Goal: Find specific page/section: Find specific page/section

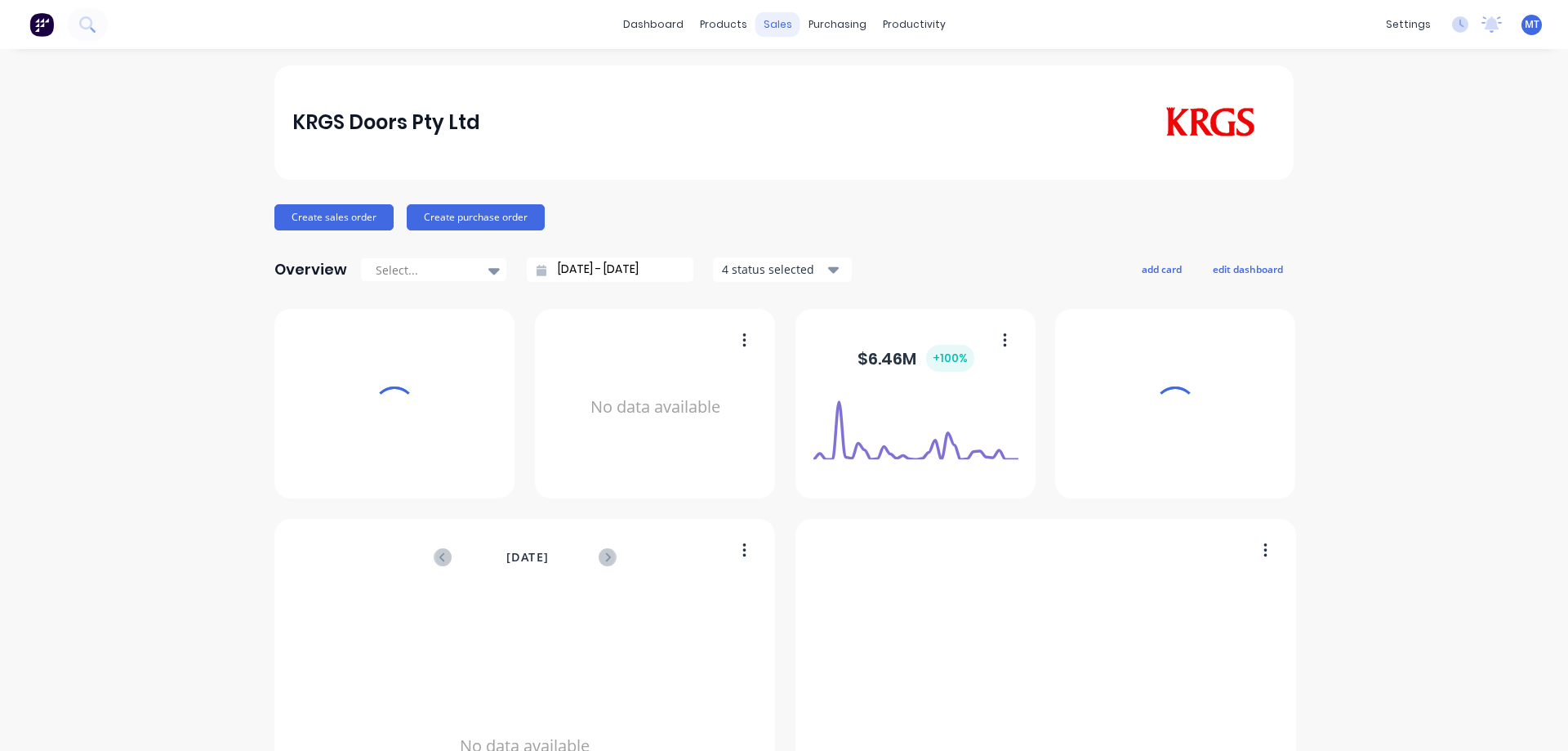
click at [762, 23] on div "sales" at bounding box center [778, 25] width 45 height 25
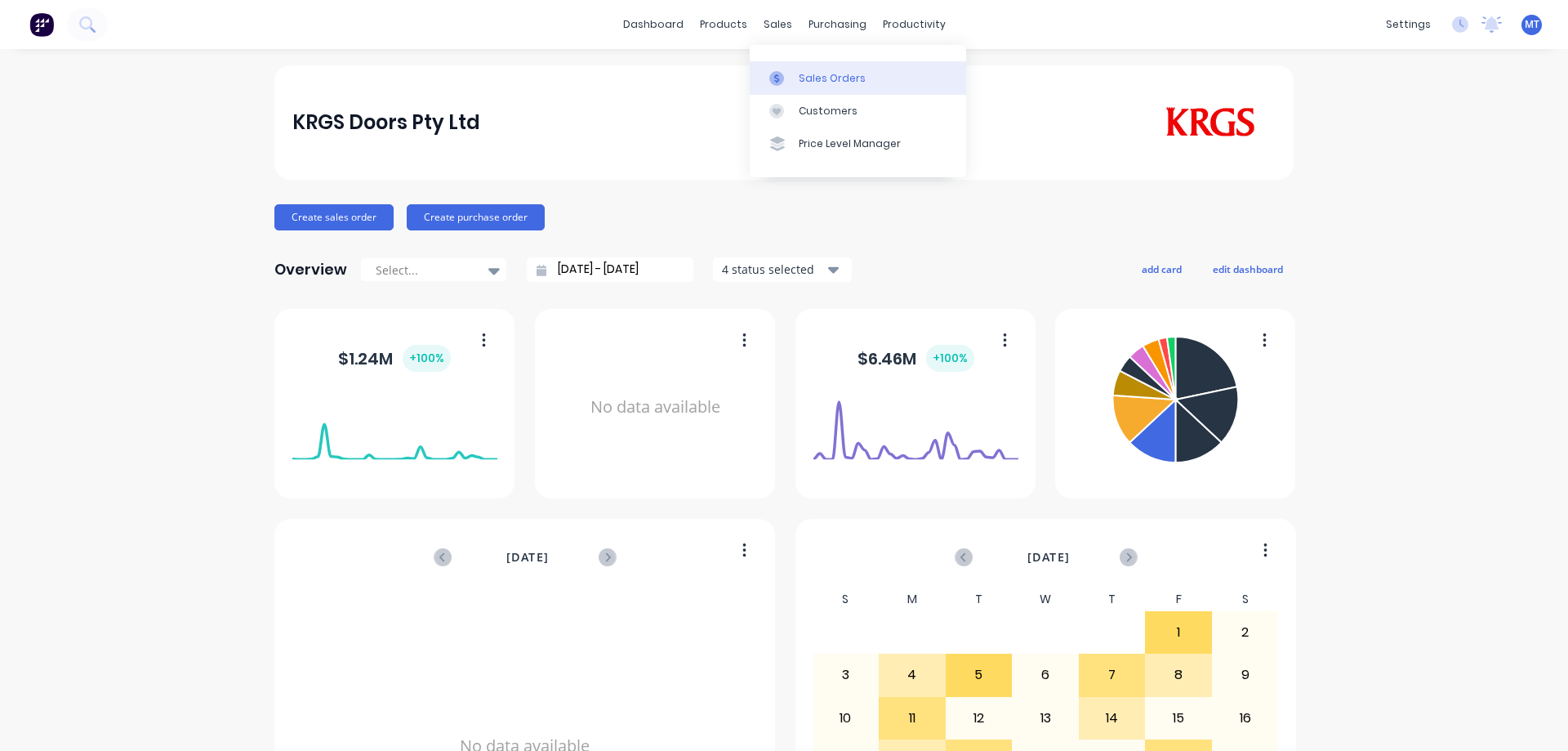
click at [784, 71] on icon at bounding box center [776, 78] width 14 height 14
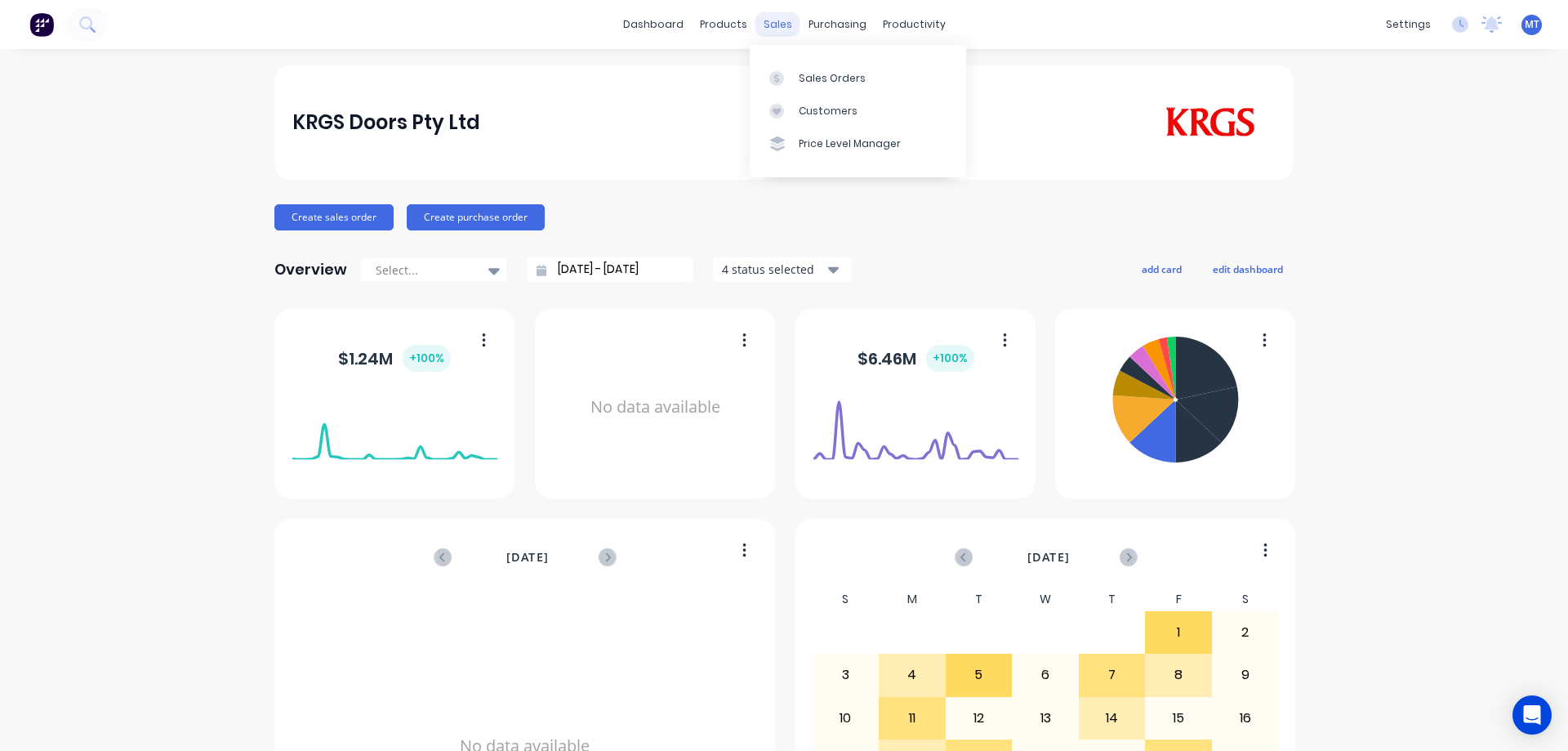
click at [756, 20] on div "sales" at bounding box center [778, 25] width 45 height 25
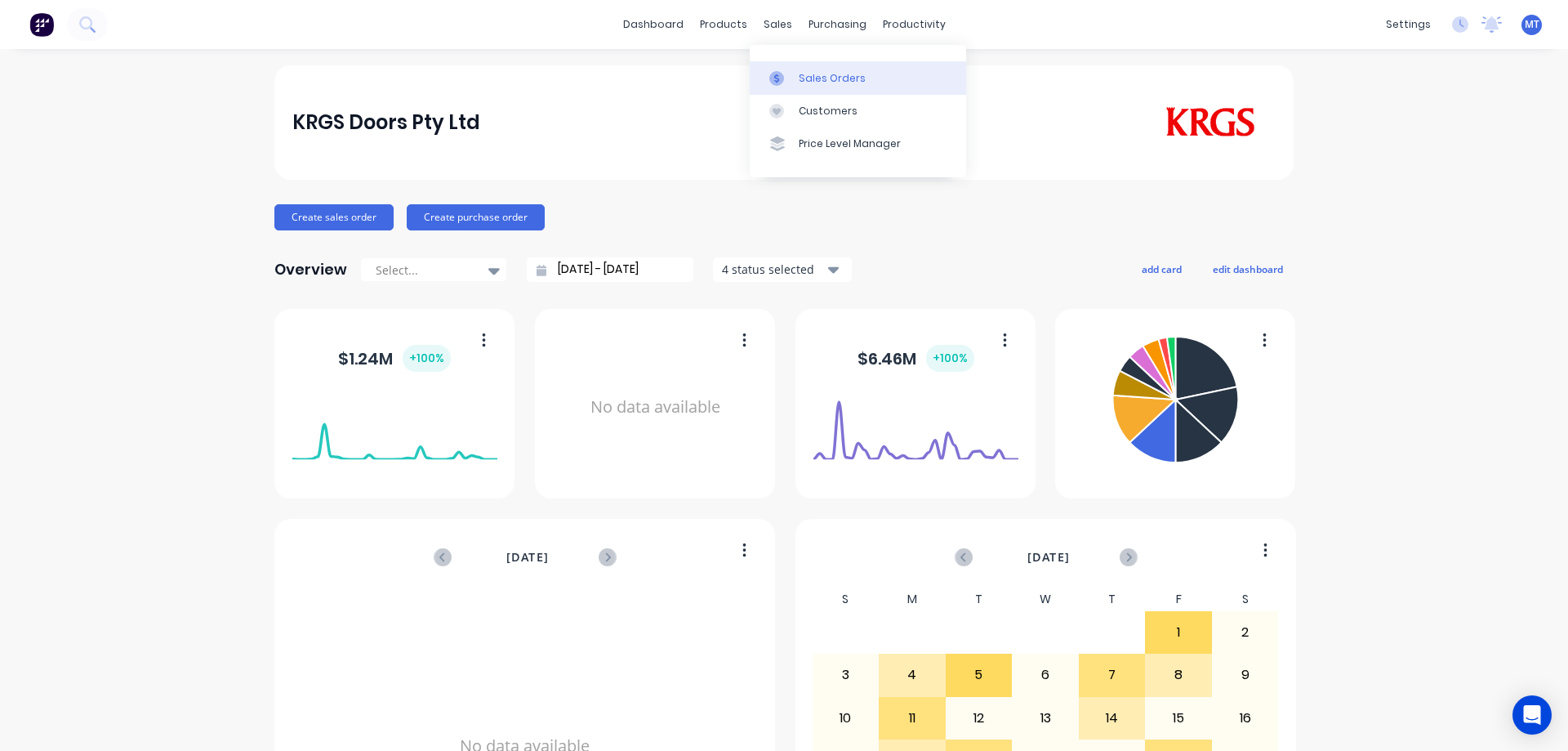
click at [829, 82] on div "Sales Orders" at bounding box center [832, 78] width 67 height 14
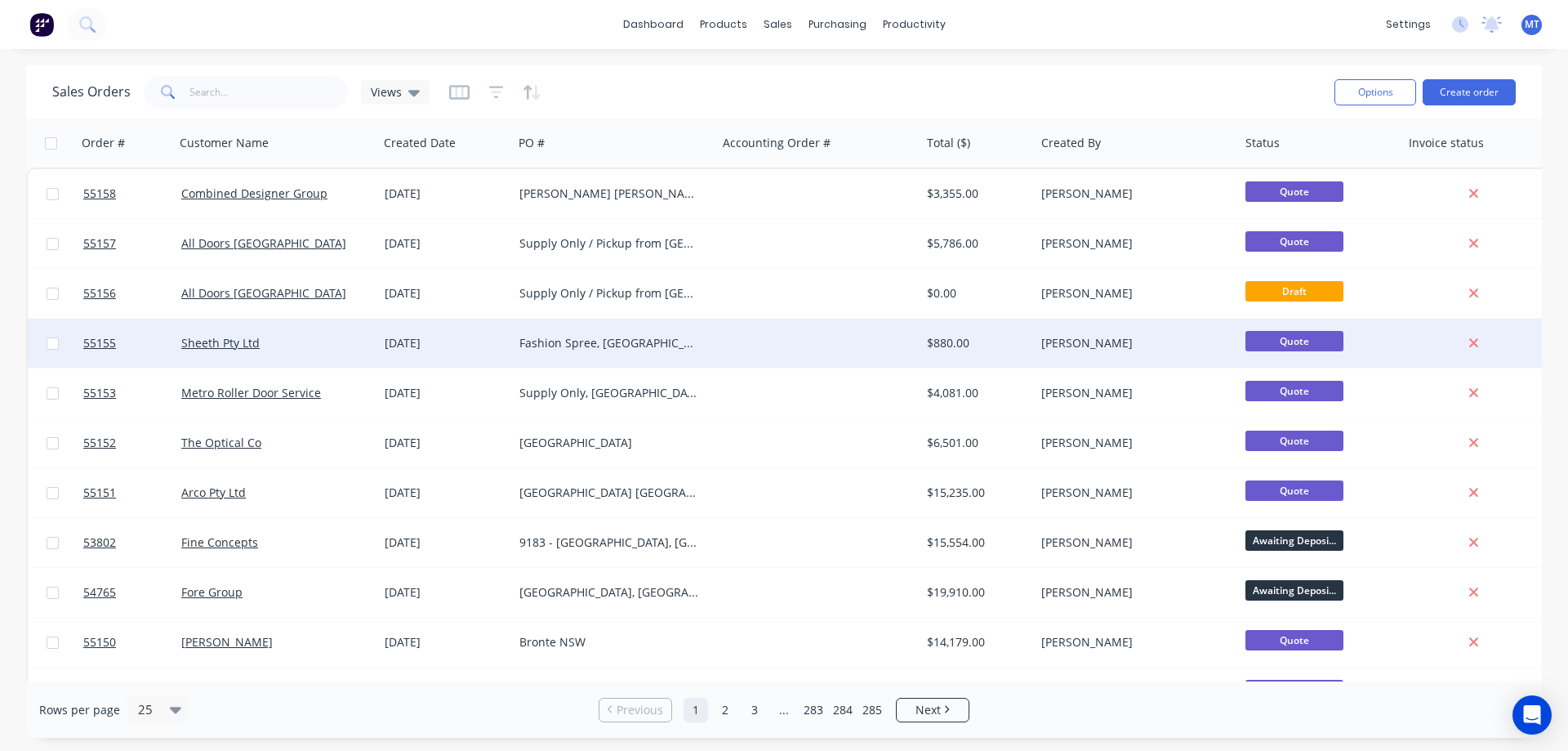
scroll to position [164, 0]
